Goal: Check status

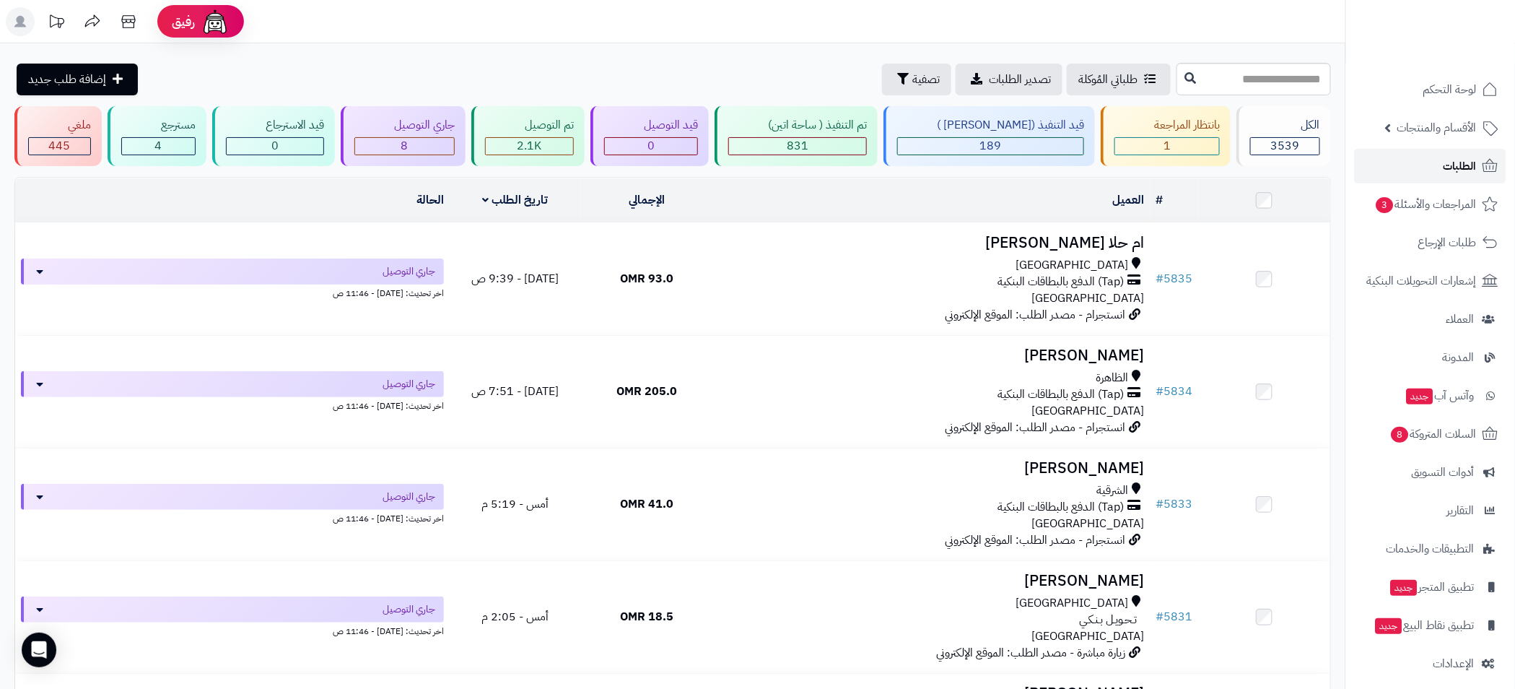
click at [1469, 161] on span "الطلبات" at bounding box center [1460, 166] width 33 height 20
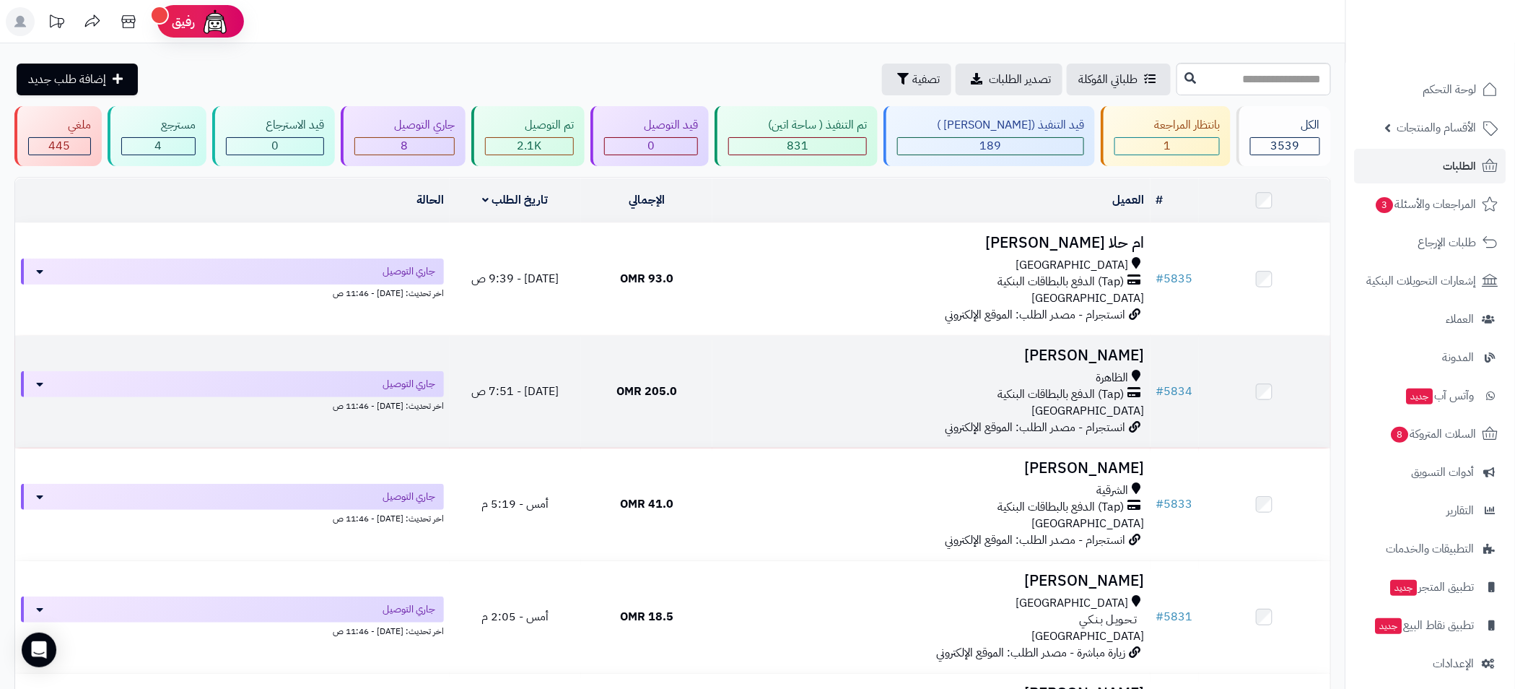
click at [812, 365] on td "Muna Almamari الظاهرة (Tap) الدفع بالبطاقات البنكية عمان انستجرام - مصدر الطلب:…" at bounding box center [932, 392] width 438 height 112
click at [869, 393] on div "(Tap) الدفع بالبطاقات البنكية" at bounding box center [931, 394] width 427 height 17
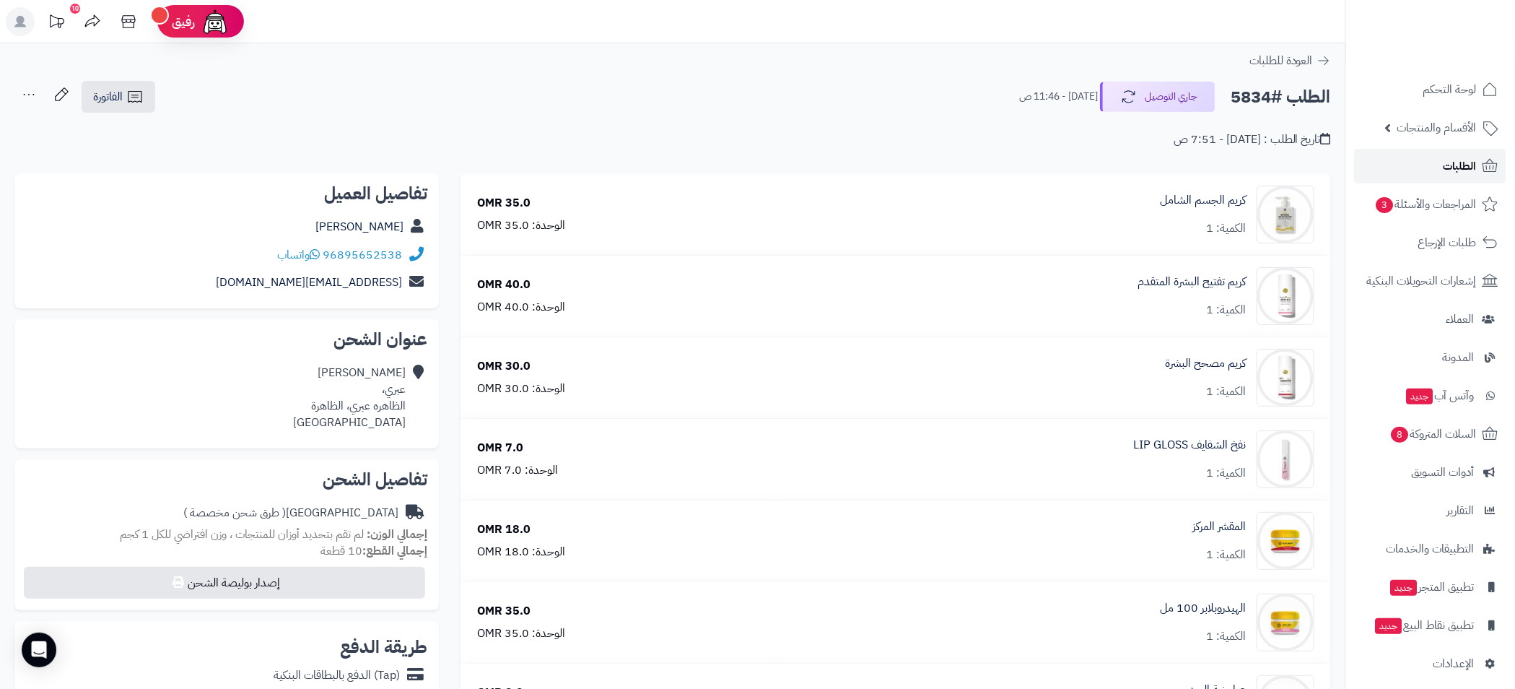
click at [1436, 168] on link "الطلبات" at bounding box center [1431, 166] width 152 height 35
